Goal: Task Accomplishment & Management: Use online tool/utility

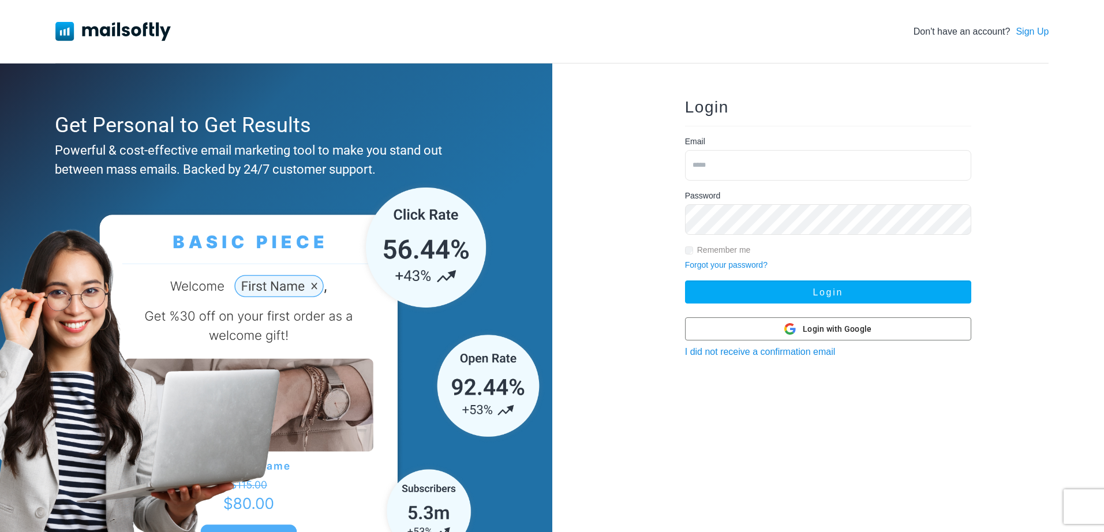
click at [711, 162] on input "email" at bounding box center [828, 165] width 286 height 31
type input "**********"
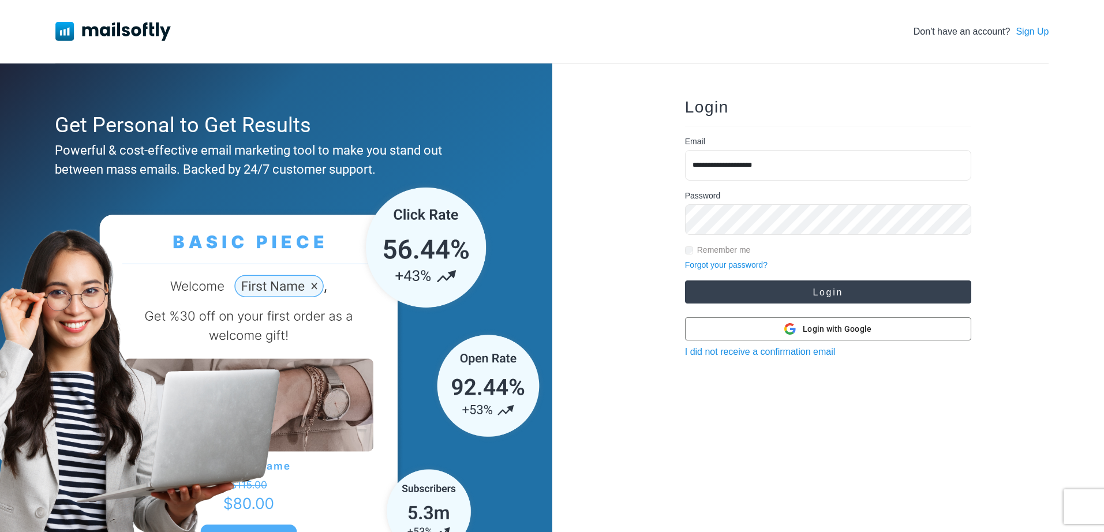
click at [784, 286] on button "Login" at bounding box center [828, 292] width 286 height 23
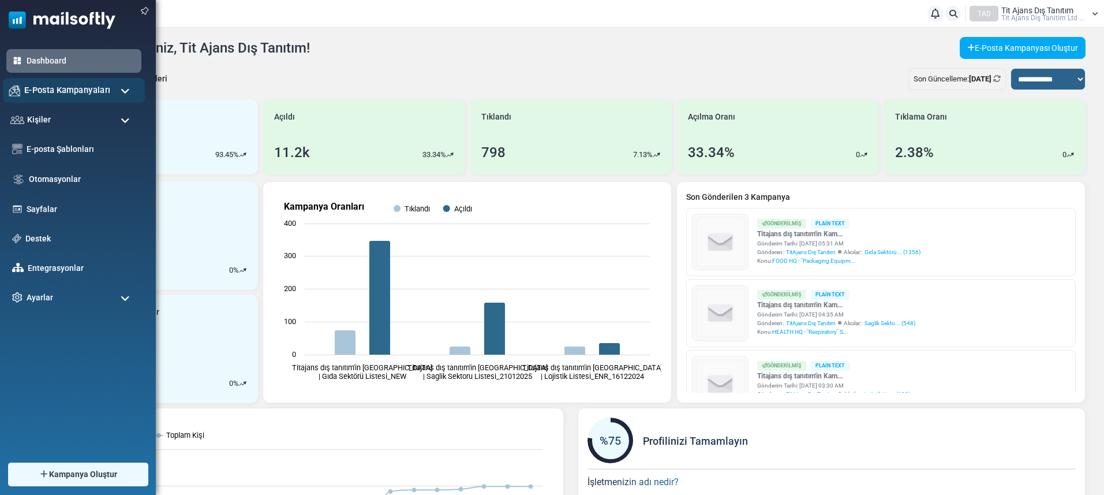
click at [97, 90] on span "E-Posta Kampanyaları" at bounding box center [67, 90] width 86 height 13
click at [75, 86] on span "E-Posta Kampanyaları" at bounding box center [67, 90] width 86 height 13
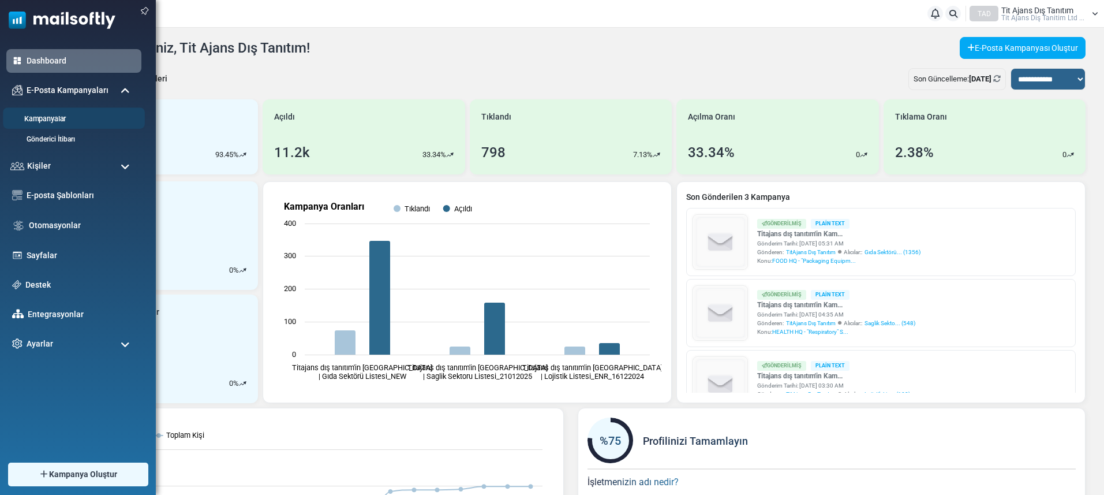
click at [55, 118] on link "Kampanyalar" at bounding box center [72, 119] width 139 height 11
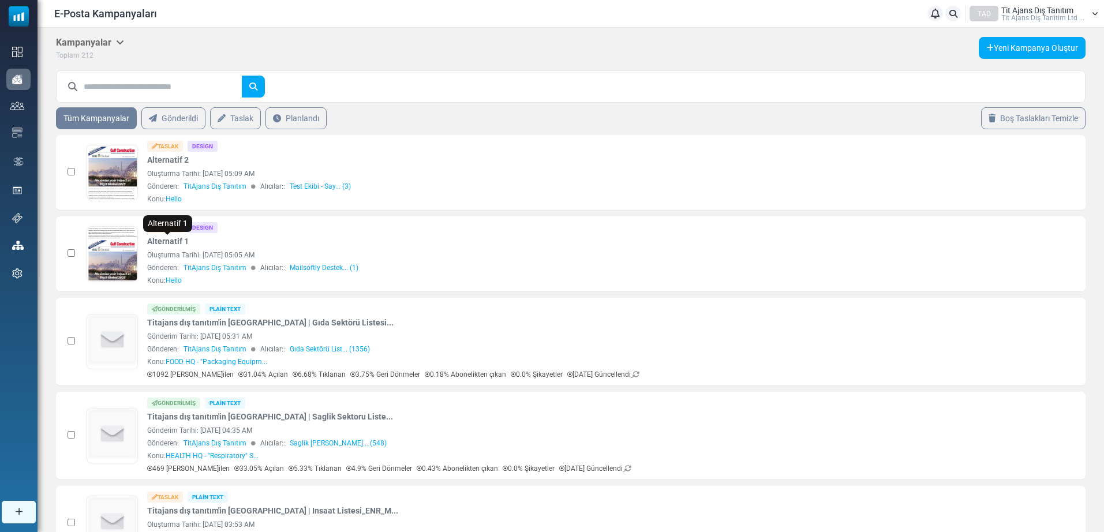
click at [83, 39] on h5 "Kampanyalar" at bounding box center [90, 42] width 68 height 11
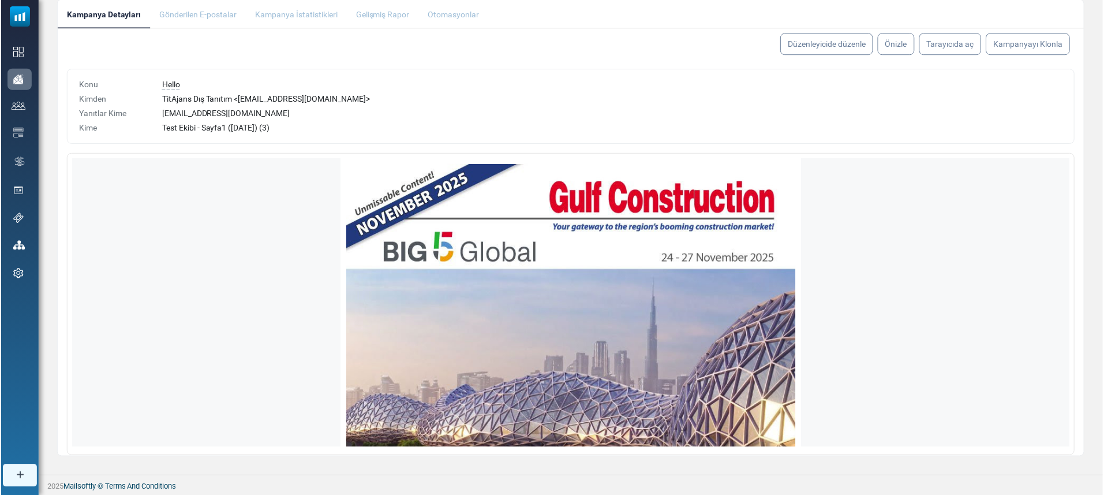
scroll to position [139, 0]
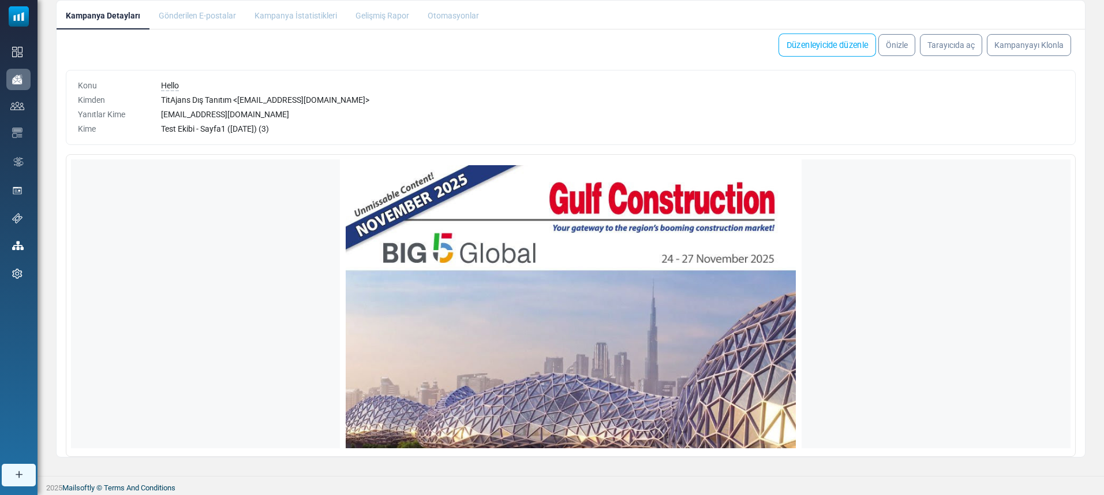
click at [836, 46] on link "Düzenleyicide düzenle" at bounding box center [828, 44] width 98 height 23
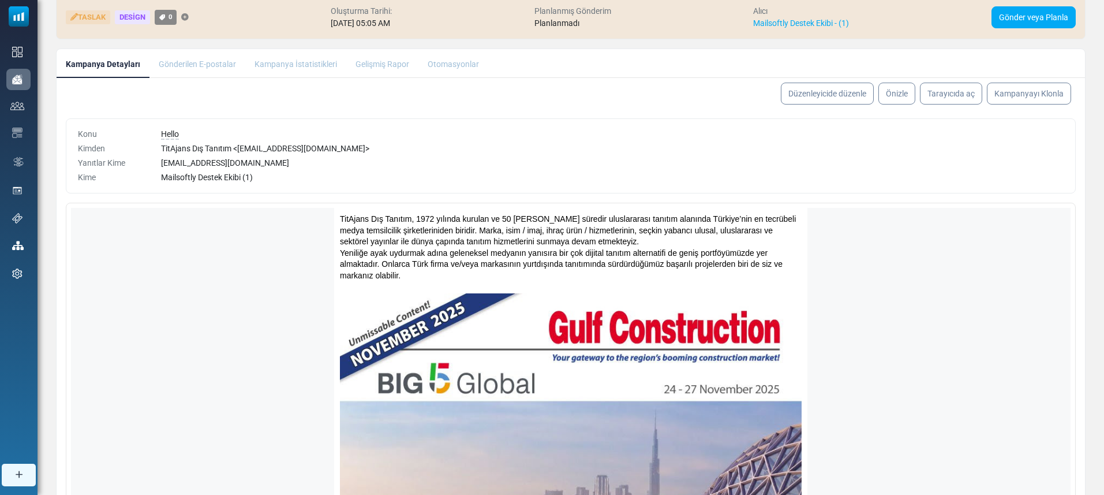
scroll to position [93, 0]
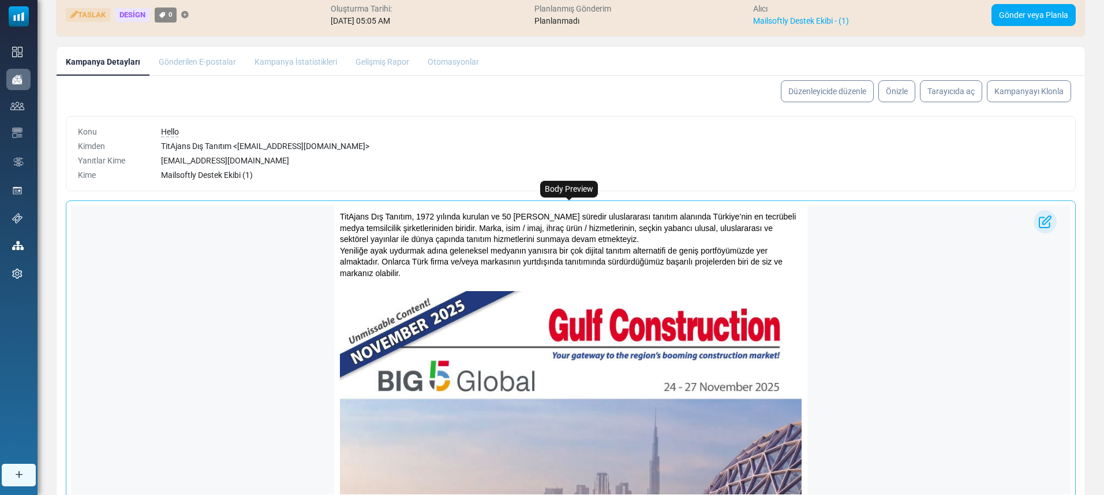
click at [476, 241] on p "TitAjans Dış Tanıtım, 1972 yılında kurulan ve 50 [PERSON_NAME] süredir uluslara…" at bounding box center [571, 228] width 462 height 34
click at [496, 240] on p "TitAjans Dış Tanıtım, 1972 yılında kurulan ve 50 [PERSON_NAME] süredir uluslara…" at bounding box center [571, 228] width 462 height 34
click at [794, 94] on link "Düzenleyicide düzenle" at bounding box center [828, 91] width 98 height 23
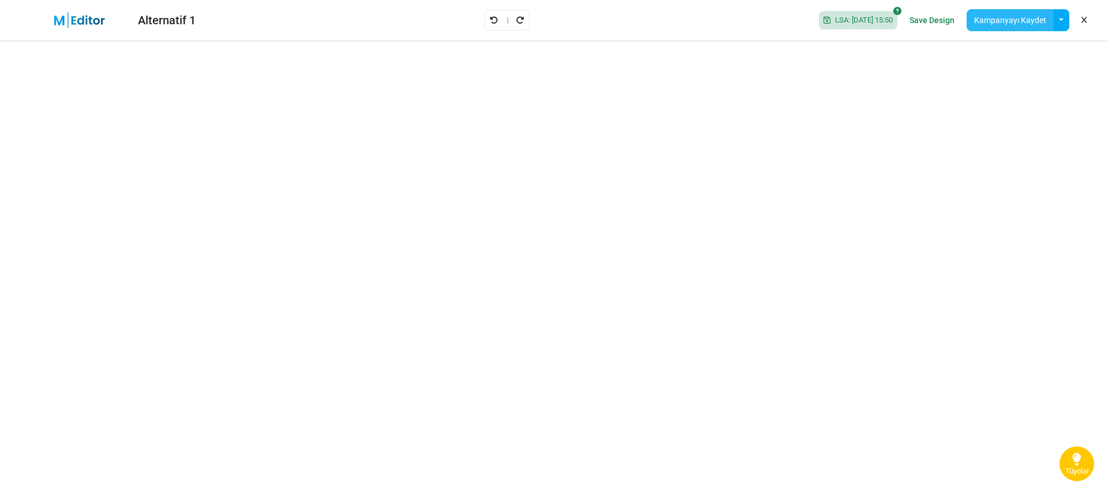
click at [990, 17] on button "Kampanyayı Kaydet" at bounding box center [1010, 20] width 87 height 22
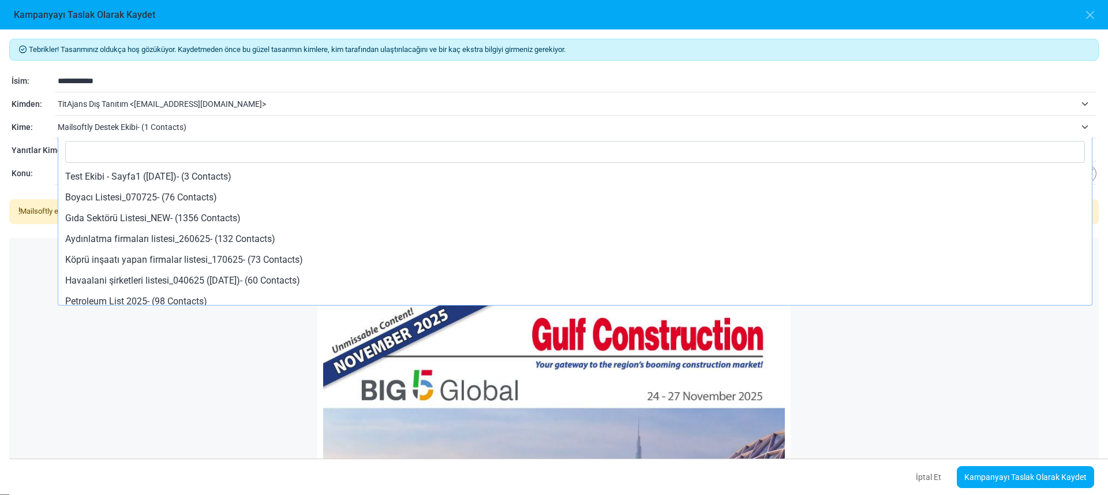
click at [204, 124] on span "Mailsoftly Destek Ekibi- (1 Contacts)" at bounding box center [567, 127] width 1018 height 14
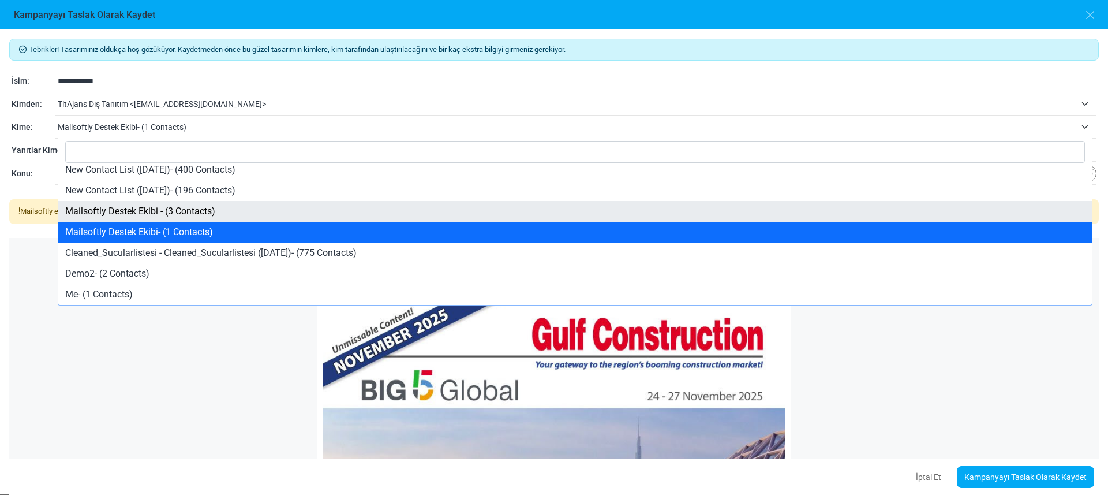
select select "****"
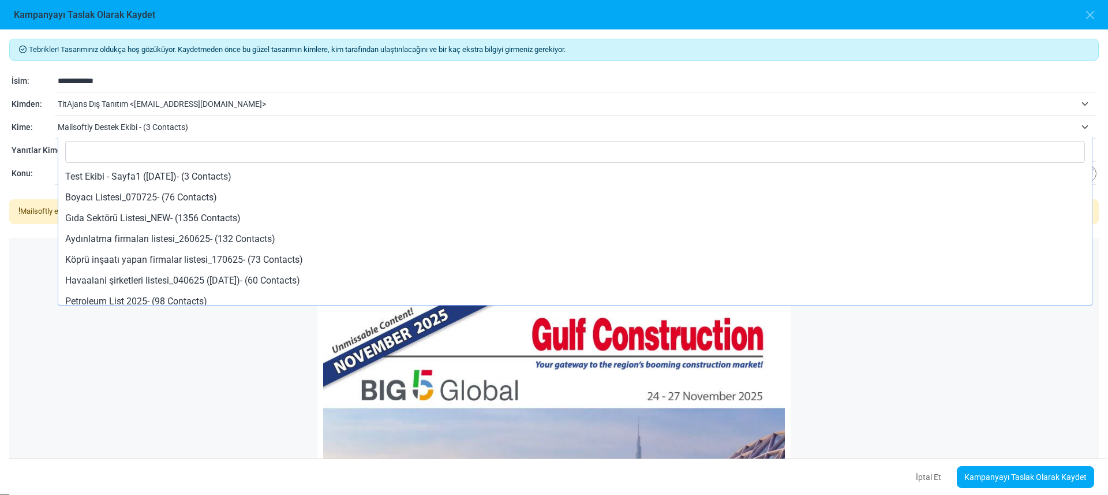
click at [201, 124] on span "Mailsoftly Destek Ekibi - (3 Contacts)" at bounding box center [567, 127] width 1018 height 14
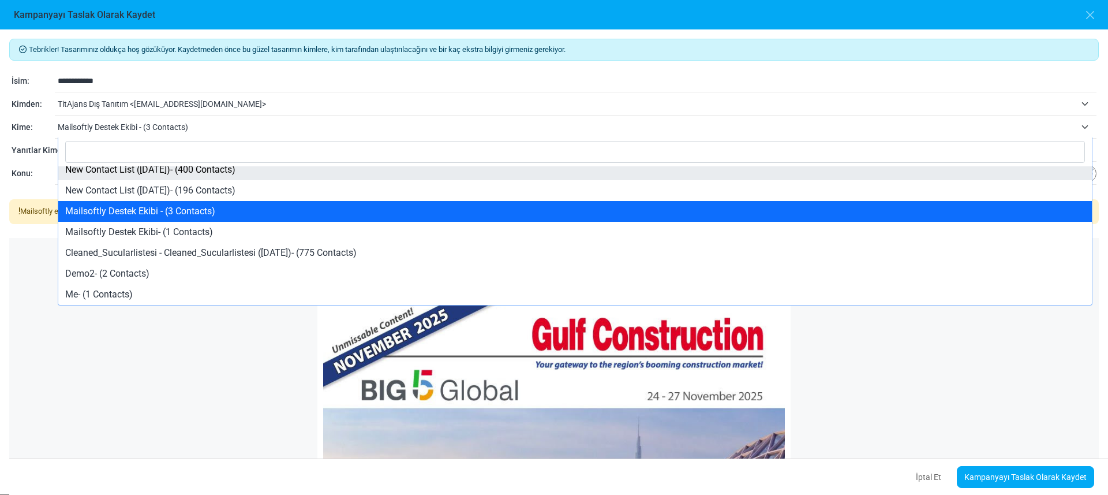
click at [201, 125] on span "Mailsoftly Destek Ekibi - (3 Contacts)" at bounding box center [567, 127] width 1018 height 14
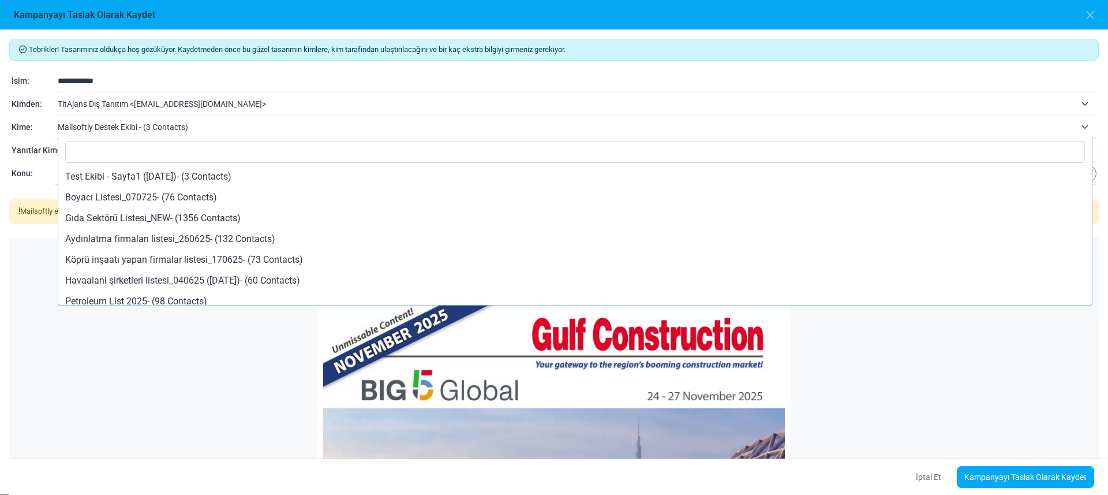
click at [161, 127] on span "Mailsoftly Destek Ekibi - (3 Contacts)" at bounding box center [567, 127] width 1018 height 14
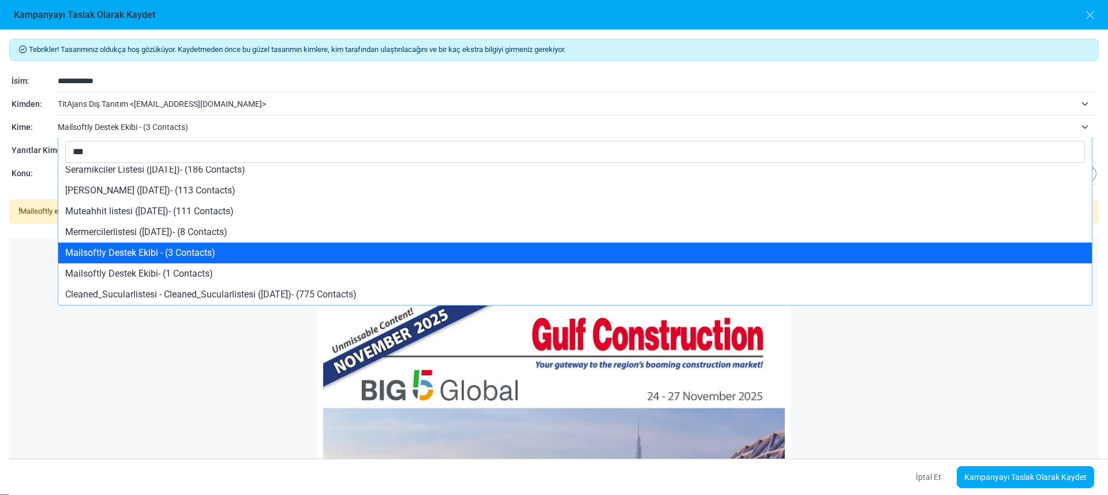
scroll to position [0, 0]
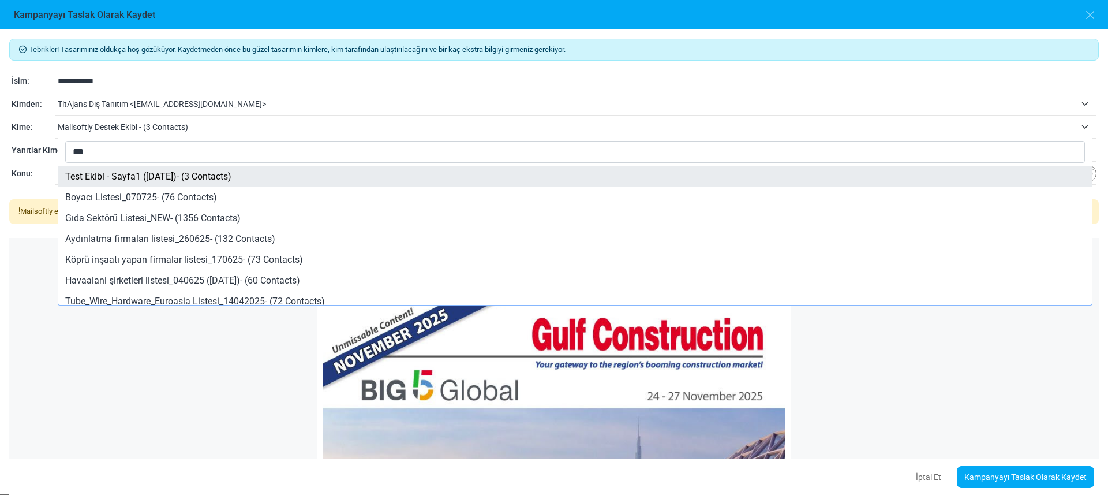
type input "***"
select select "*****"
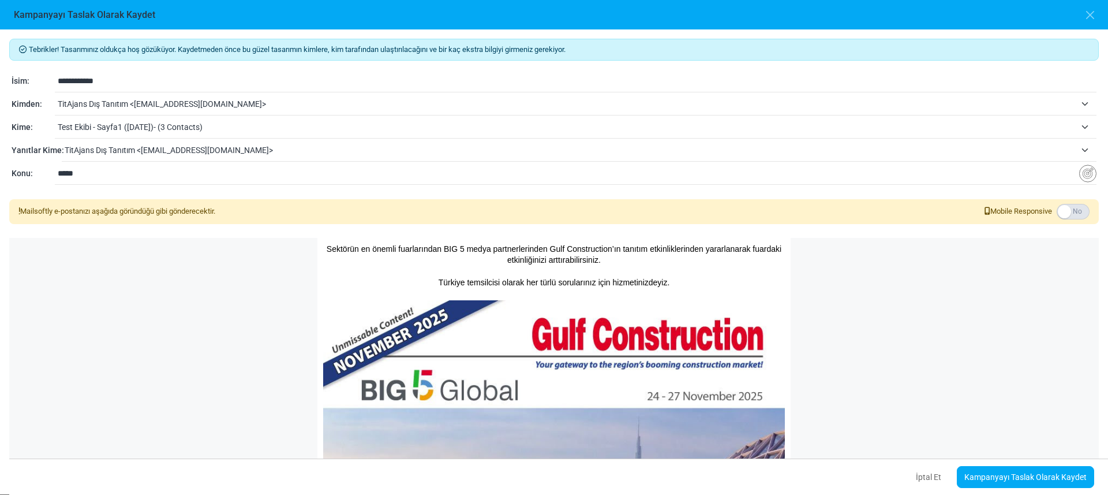
click at [149, 171] on input "*****" at bounding box center [569, 173] width 1022 height 22
type input "*"
type input "**********"
click at [137, 174] on input "**********" at bounding box center [569, 173] width 1022 height 22
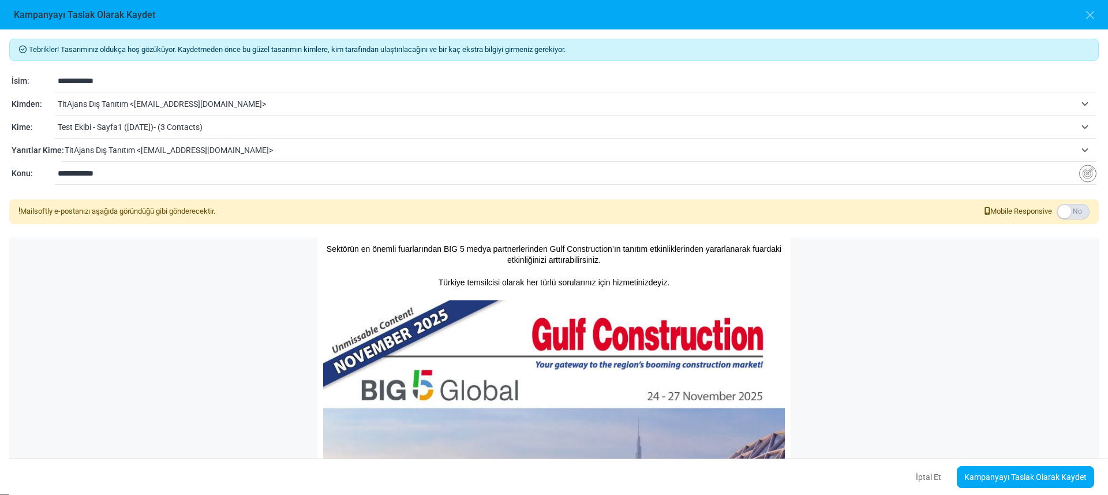
click at [1078, 214] on label at bounding box center [1073, 212] width 33 height 16
click at [1007, 474] on link "Kampanyayı Taslak Olarak Kaydet" at bounding box center [1025, 477] width 137 height 22
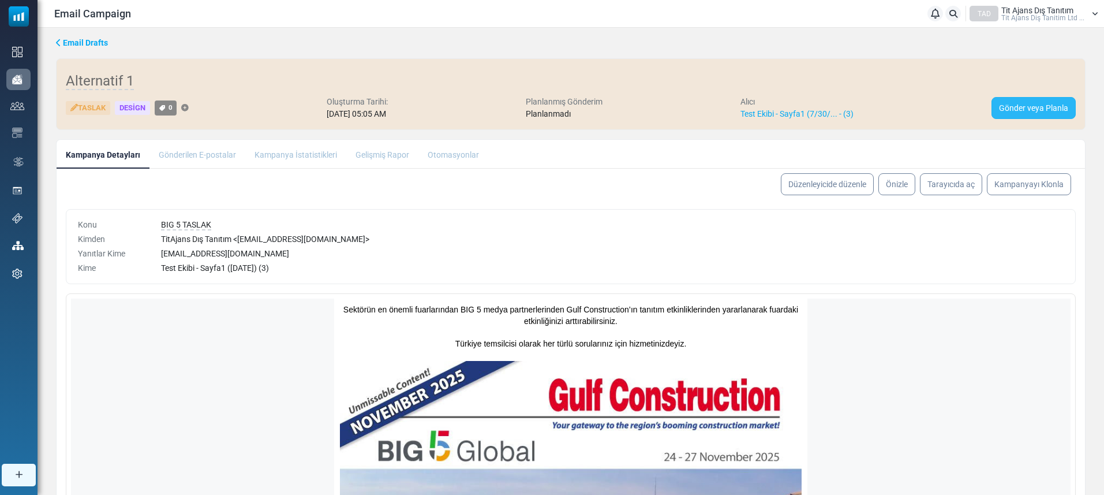
click at [1029, 107] on link "Gönder veya Planla" at bounding box center [1034, 108] width 84 height 22
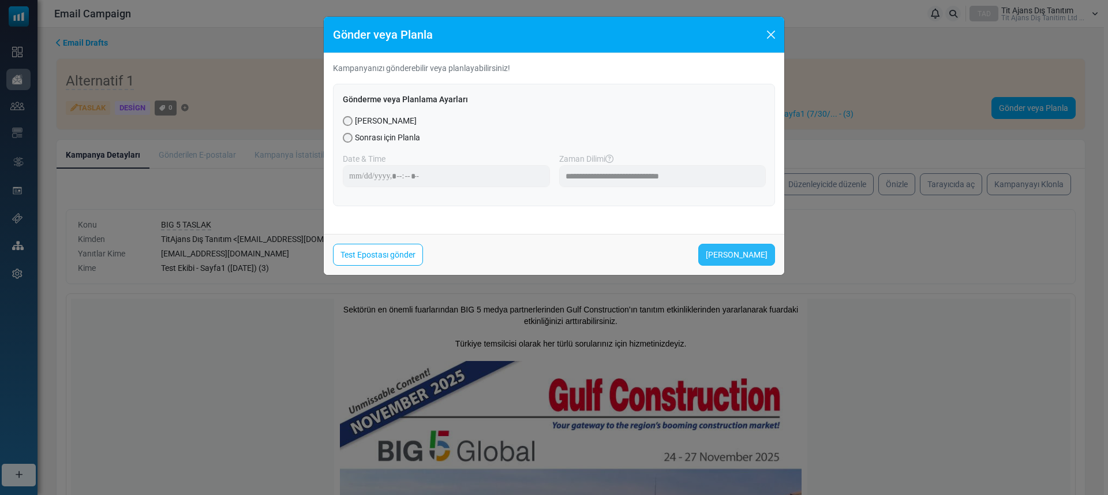
click at [726, 257] on link "Şimdi Gönder" at bounding box center [736, 255] width 77 height 22
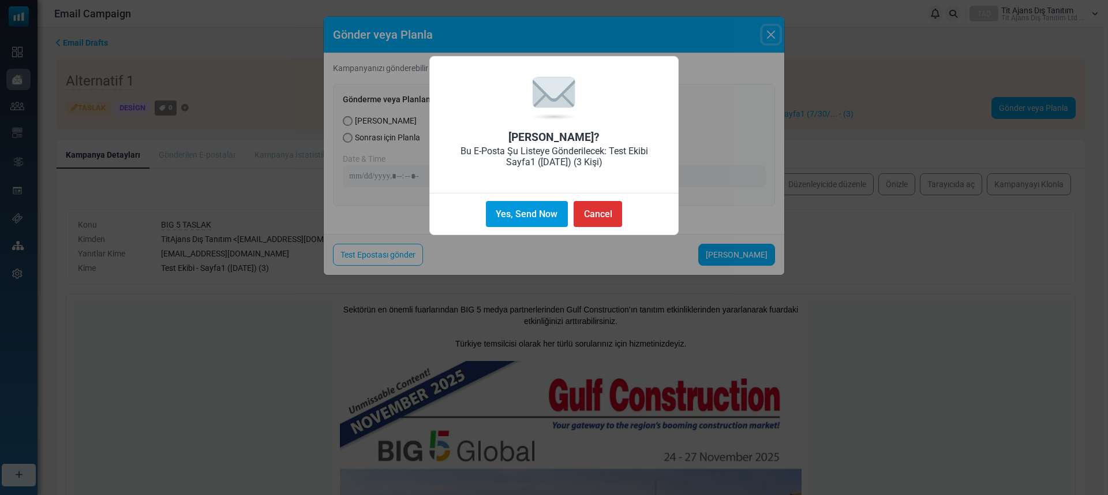
click at [517, 214] on button "Yes, Send Now" at bounding box center [527, 214] width 82 height 26
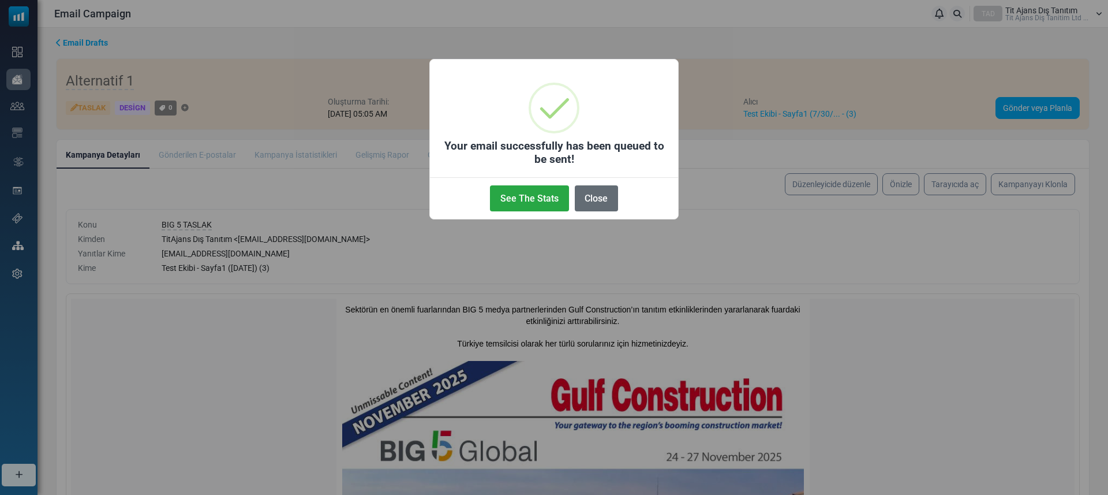
click at [601, 201] on button "Close" at bounding box center [596, 198] width 43 height 26
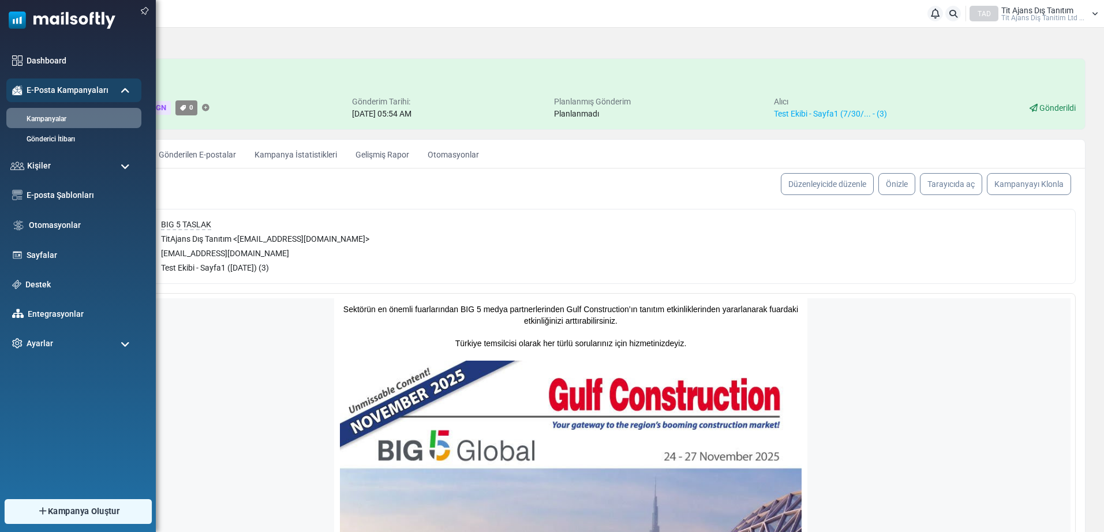
click at [48, 494] on img at bounding box center [42, 511] width 11 height 10
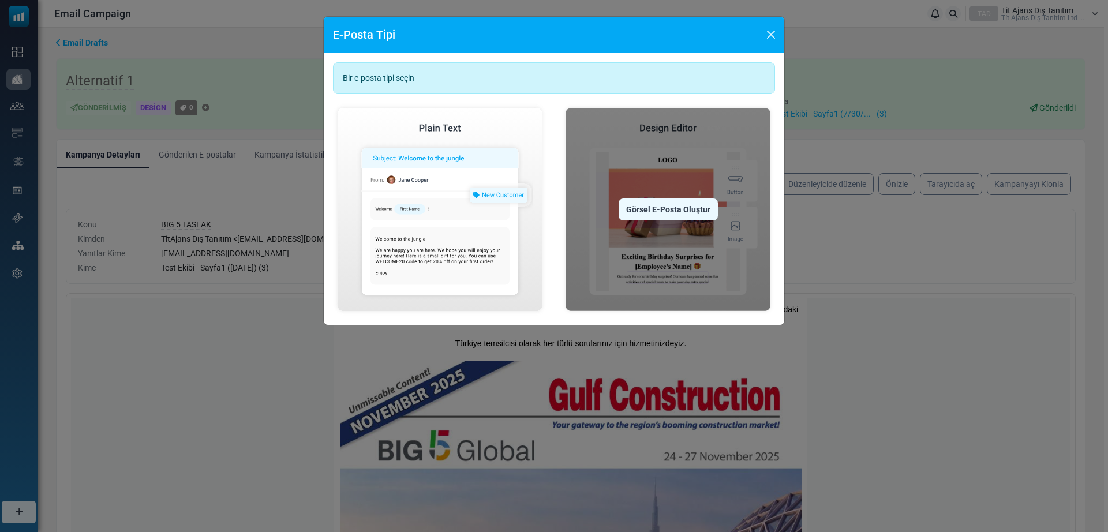
click at [663, 203] on div "Görsel E-Posta Oluştur" at bounding box center [668, 210] width 99 height 22
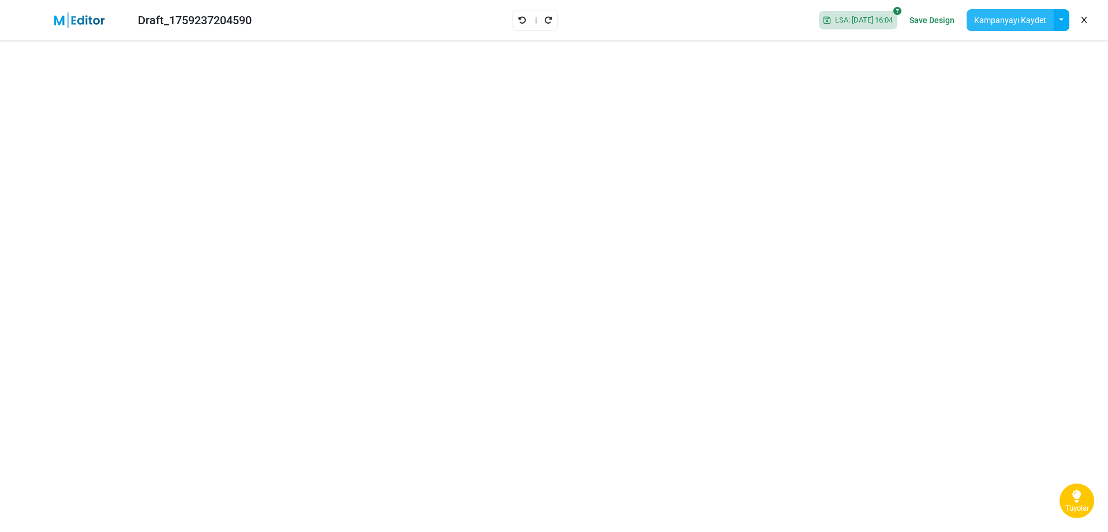
click at [999, 20] on button "Kampanyayı Kaydet" at bounding box center [1010, 20] width 87 height 22
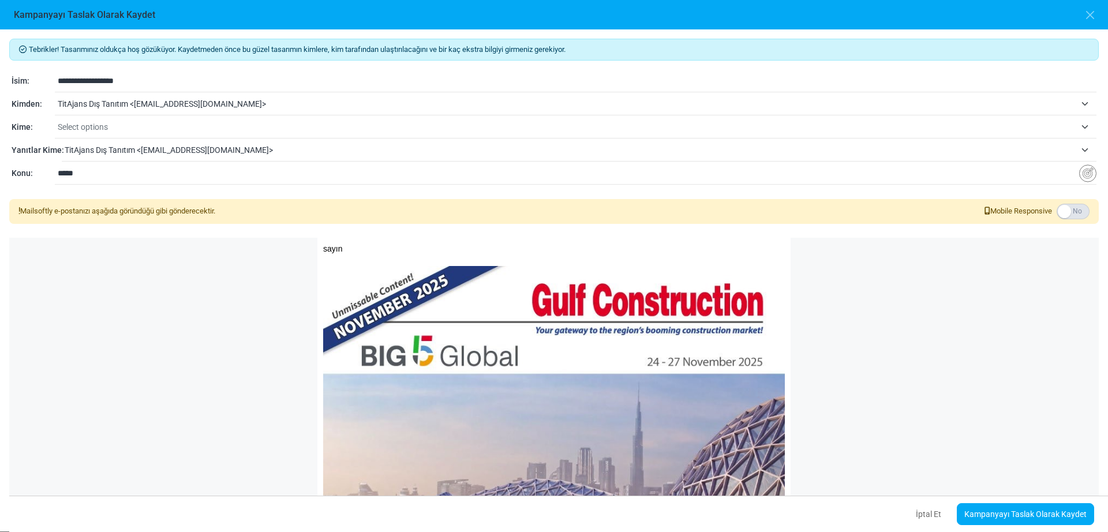
click at [1075, 215] on label at bounding box center [1073, 212] width 33 height 16
click at [1000, 511] on link "Kampanyayı Taslak Olarak Kaydet" at bounding box center [1025, 514] width 137 height 22
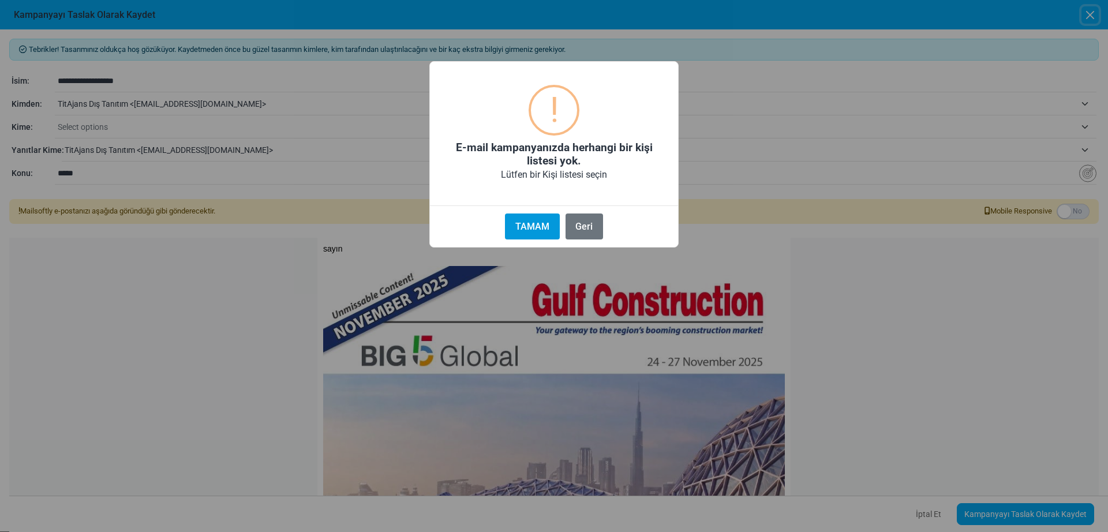
click at [536, 226] on button "TAMAM" at bounding box center [532, 227] width 54 height 26
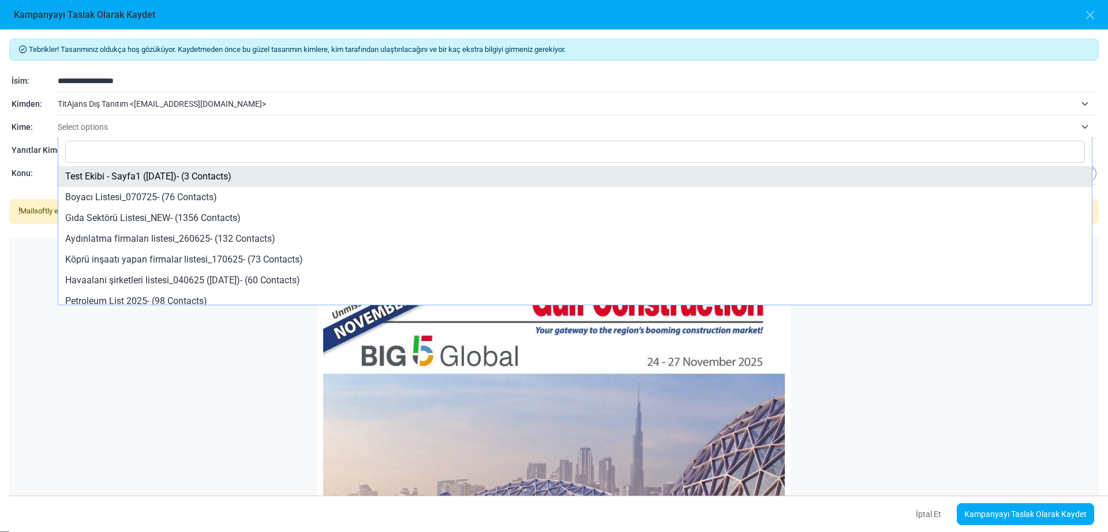
click at [130, 126] on span "Select options" at bounding box center [567, 127] width 1018 height 14
select select "*****"
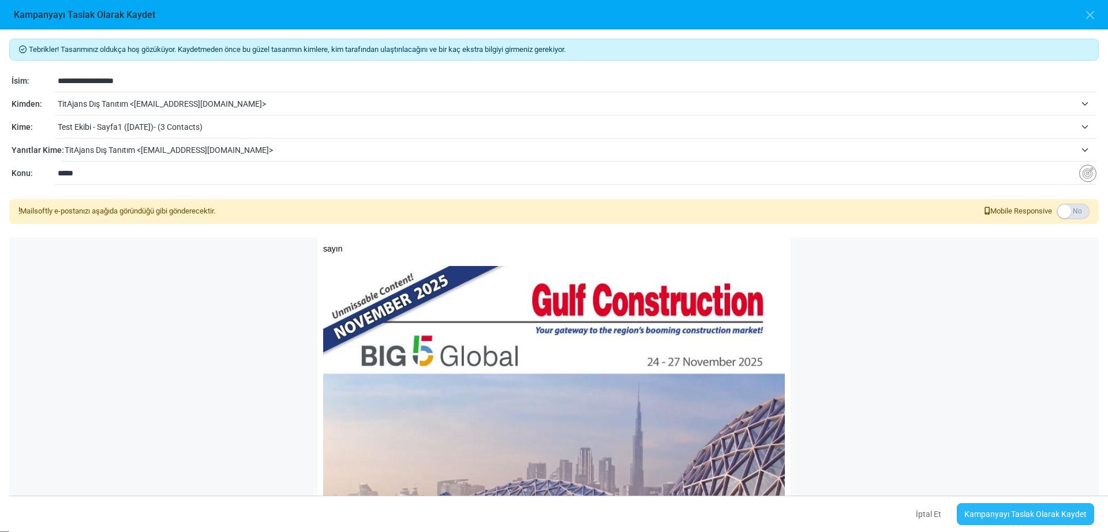
click at [988, 518] on link "Kampanyayı Taslak Olarak Kaydet" at bounding box center [1025, 514] width 137 height 22
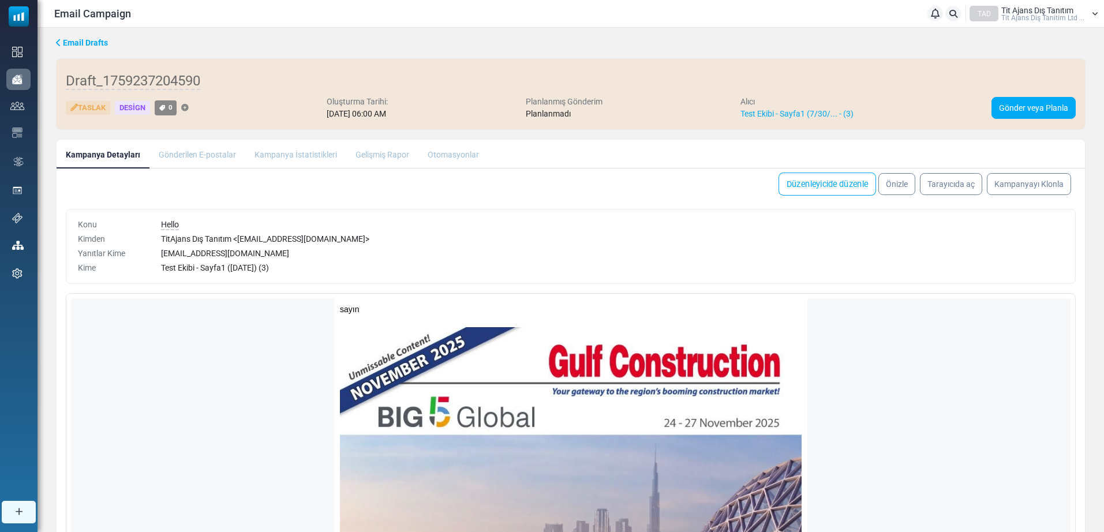
click at [824, 182] on link "Düzenleyicide düzenle" at bounding box center [828, 184] width 98 height 23
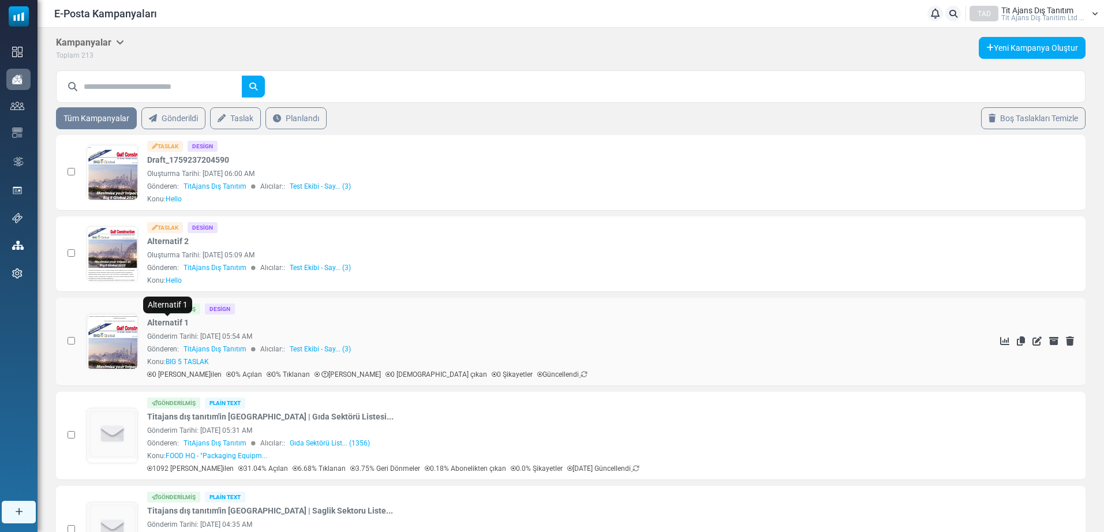
click at [171, 325] on link "Alternatif 1" at bounding box center [168, 323] width 42 height 12
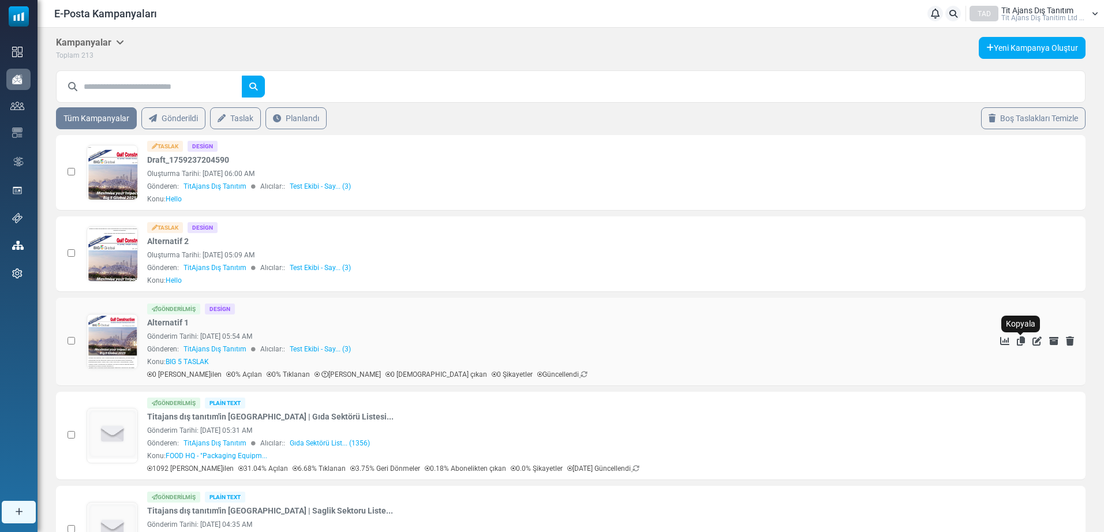
click at [1021, 340] on icon "Kopyala" at bounding box center [1021, 341] width 8 height 9
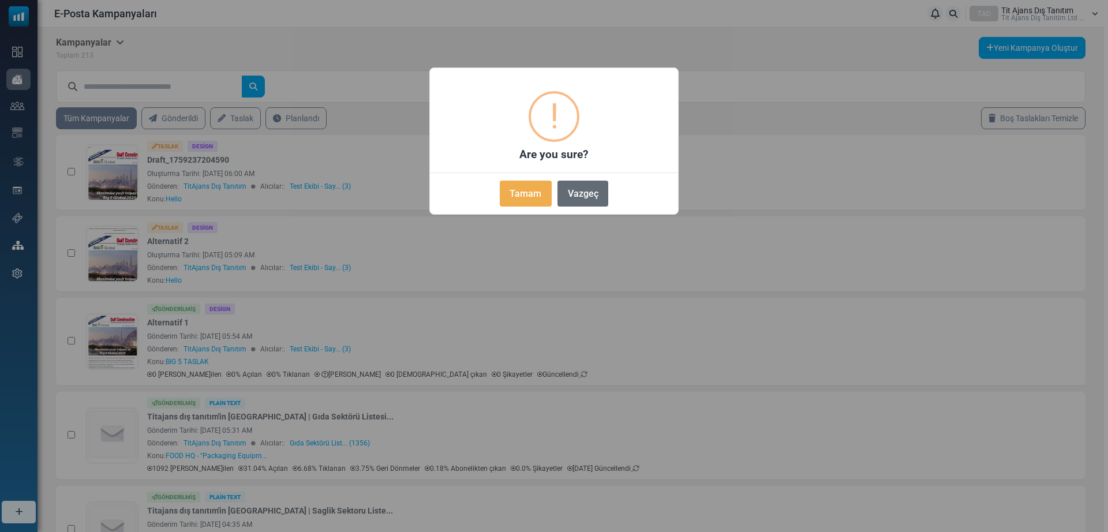
click at [579, 189] on button "Vazgeç" at bounding box center [583, 194] width 51 height 26
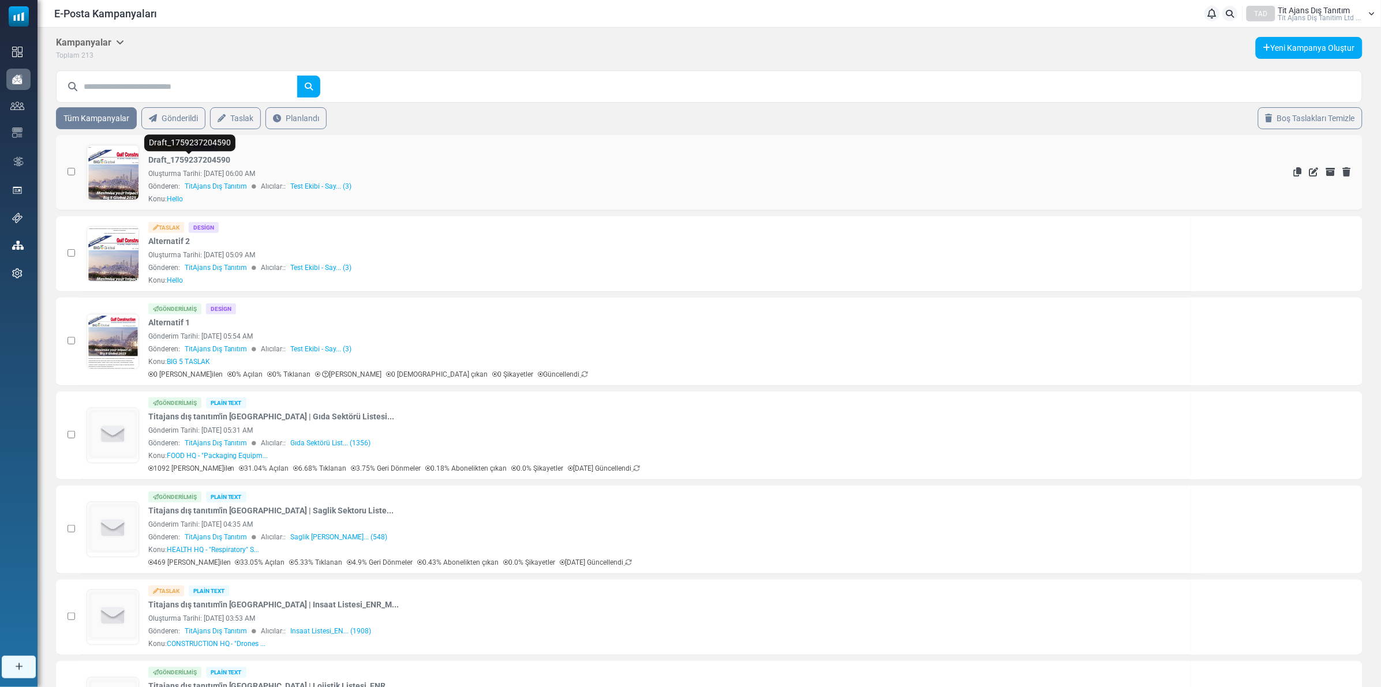
click at [182, 160] on link "Draft_1759237204590" at bounding box center [189, 160] width 82 height 12
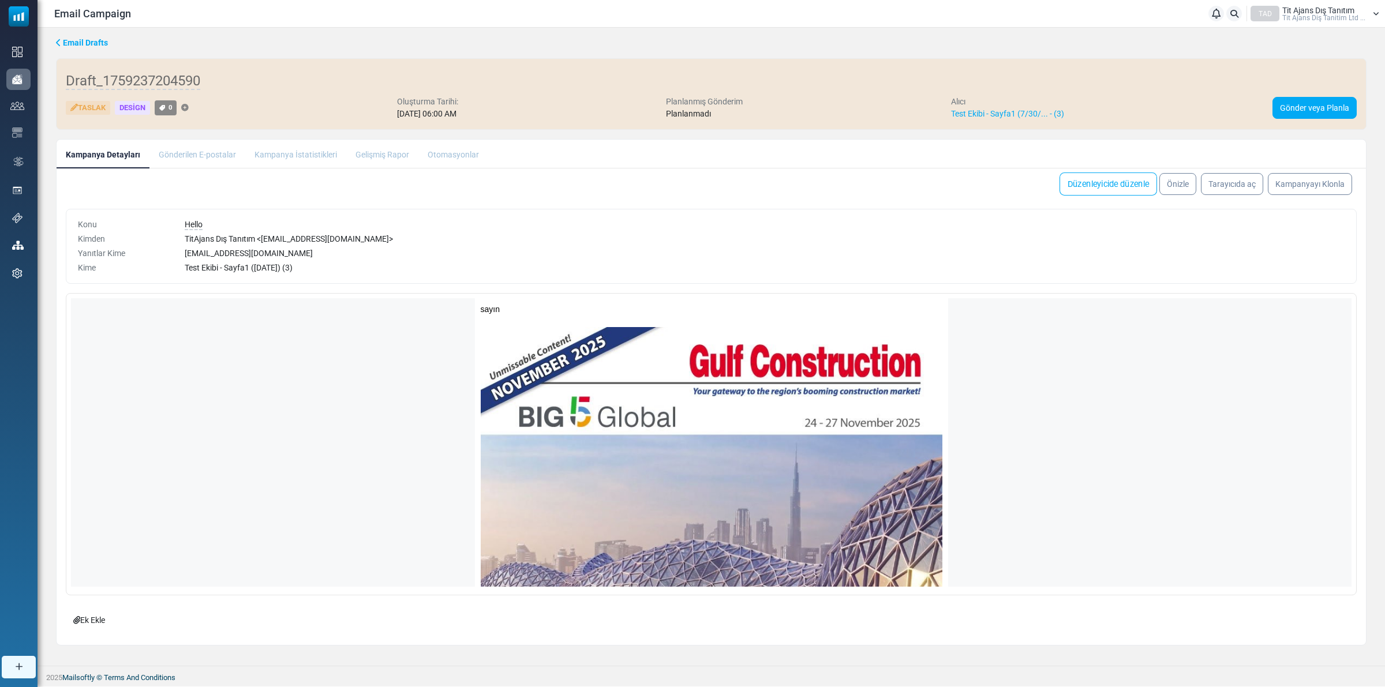
click at [1100, 189] on link "Düzenleyicide düzenle" at bounding box center [1109, 184] width 98 height 23
